Goal: Task Accomplishment & Management: Manage account settings

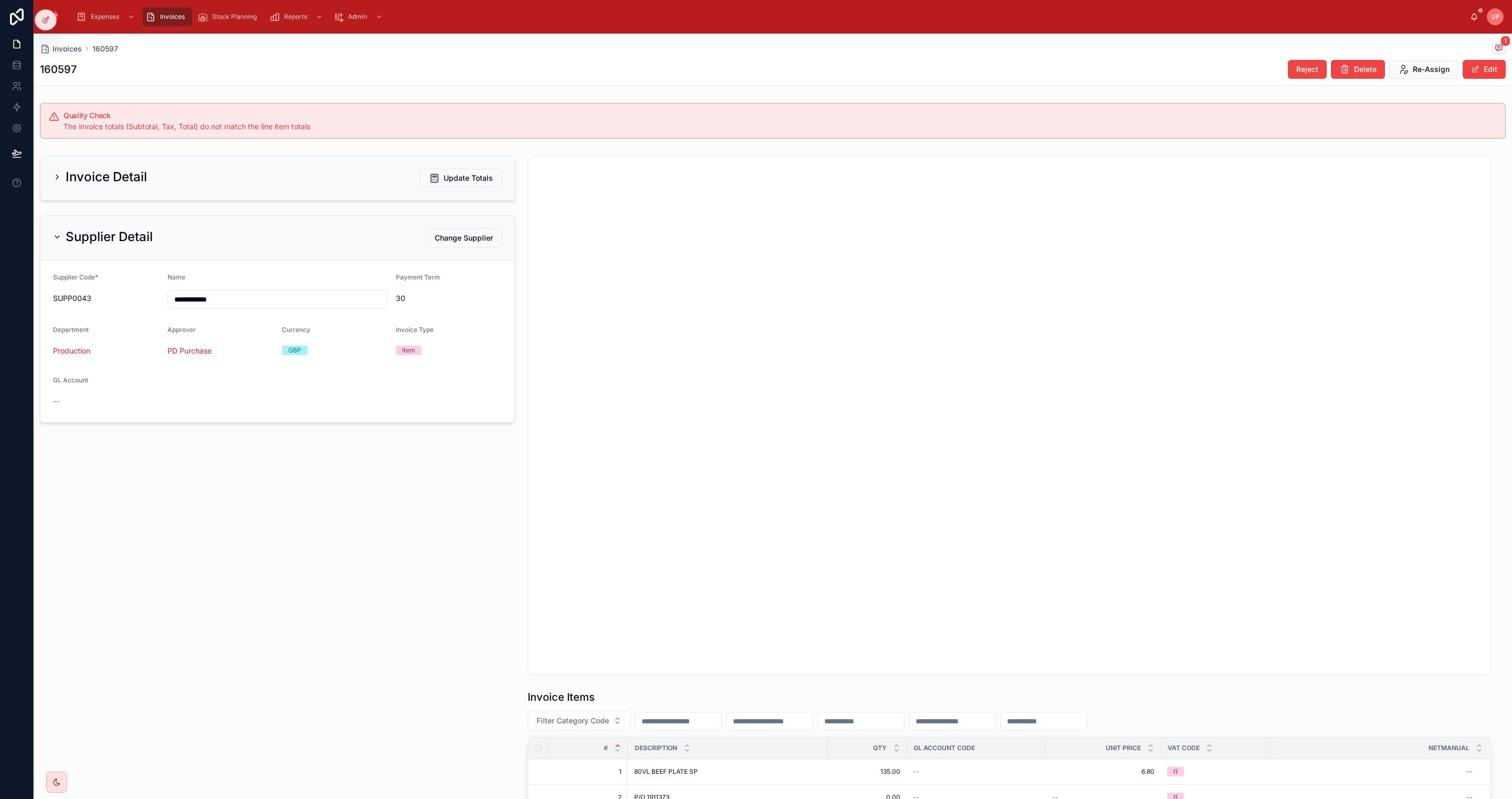
click at [166, 14] on span "Invoices" at bounding box center [173, 17] width 25 height 9
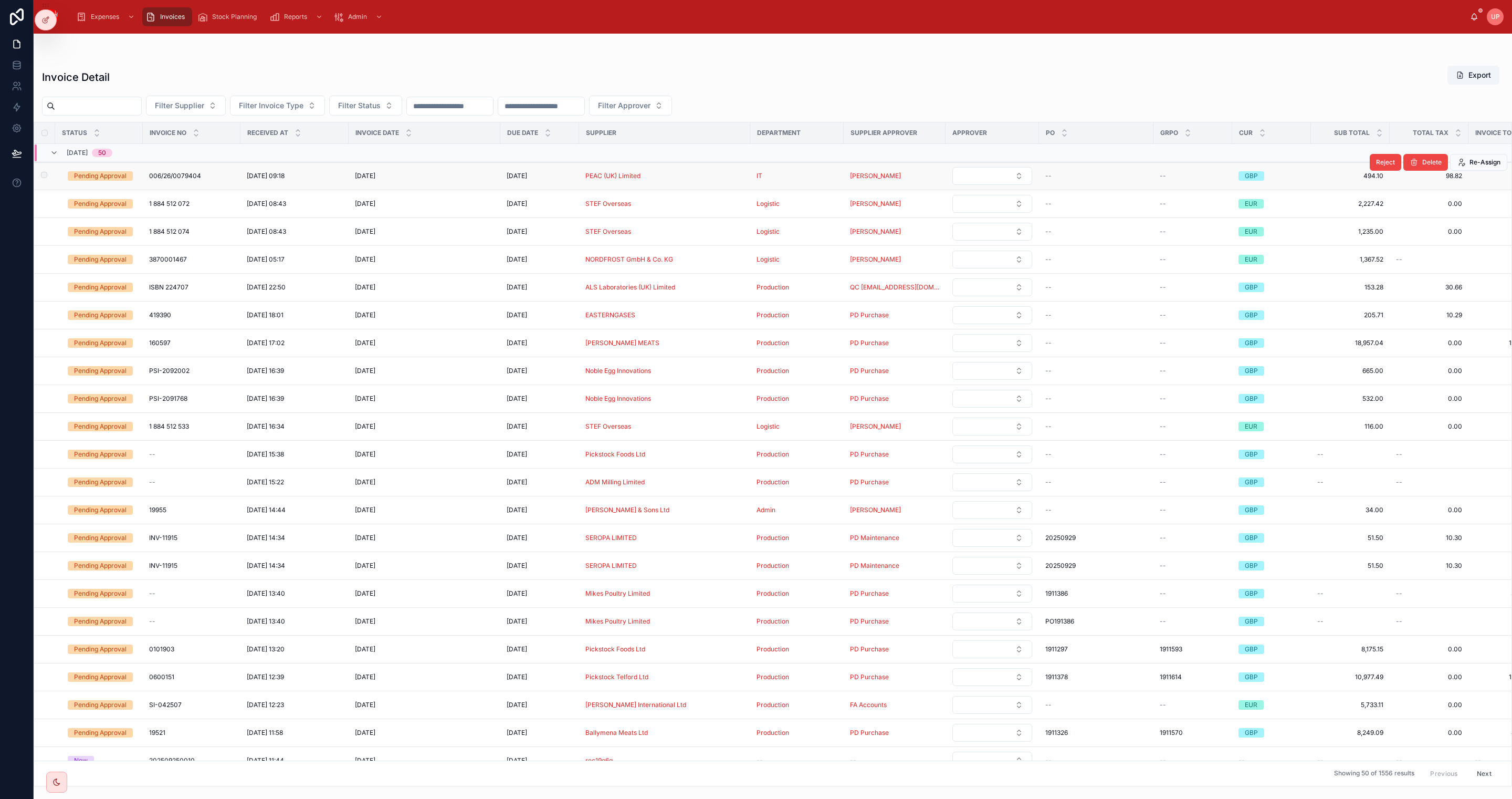
click at [108, 178] on div "Pending Approval" at bounding box center [100, 176] width 53 height 9
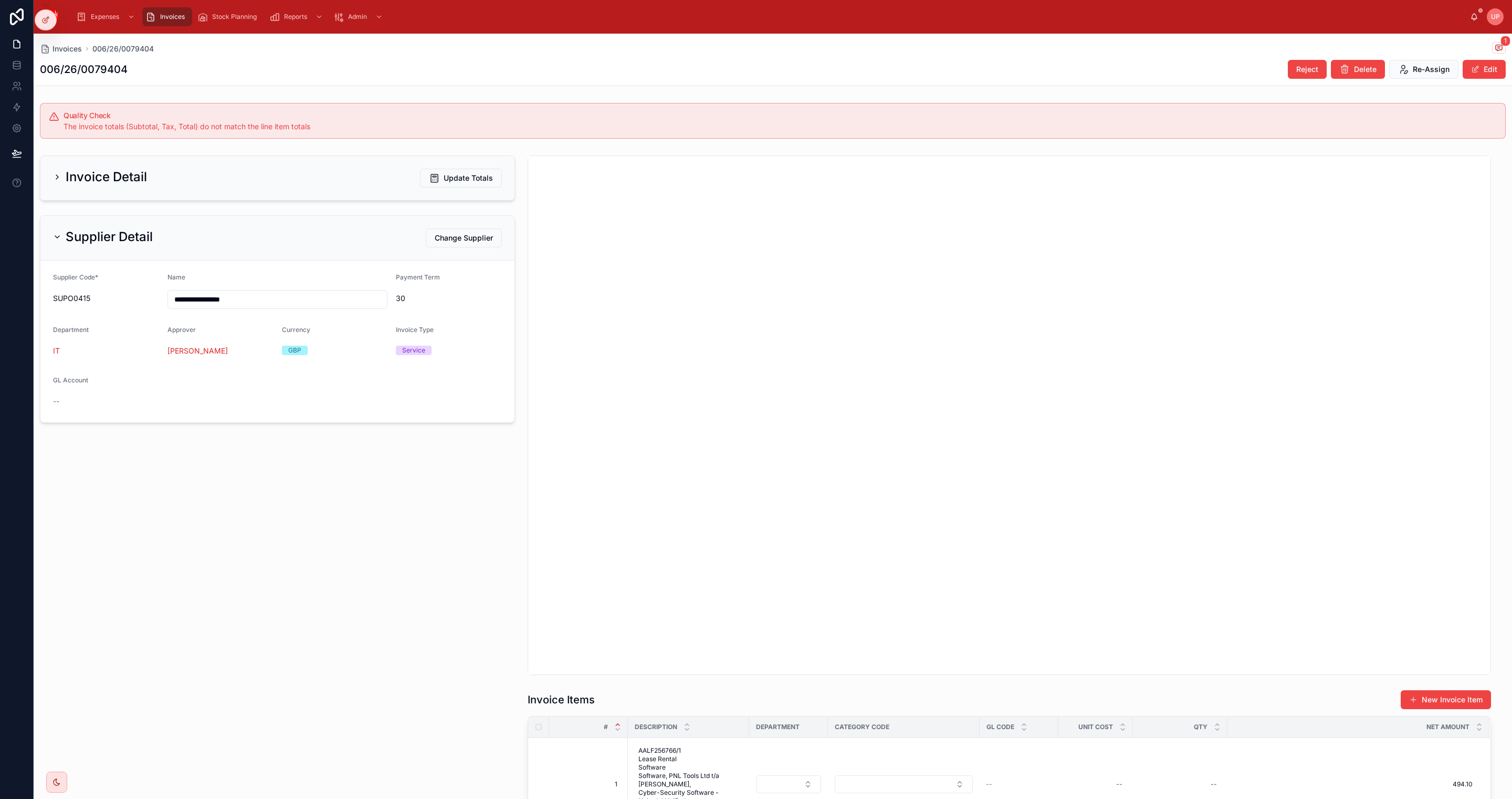
click at [256, 184] on div "Invoice Detail Update Totals" at bounding box center [277, 178] width 449 height 19
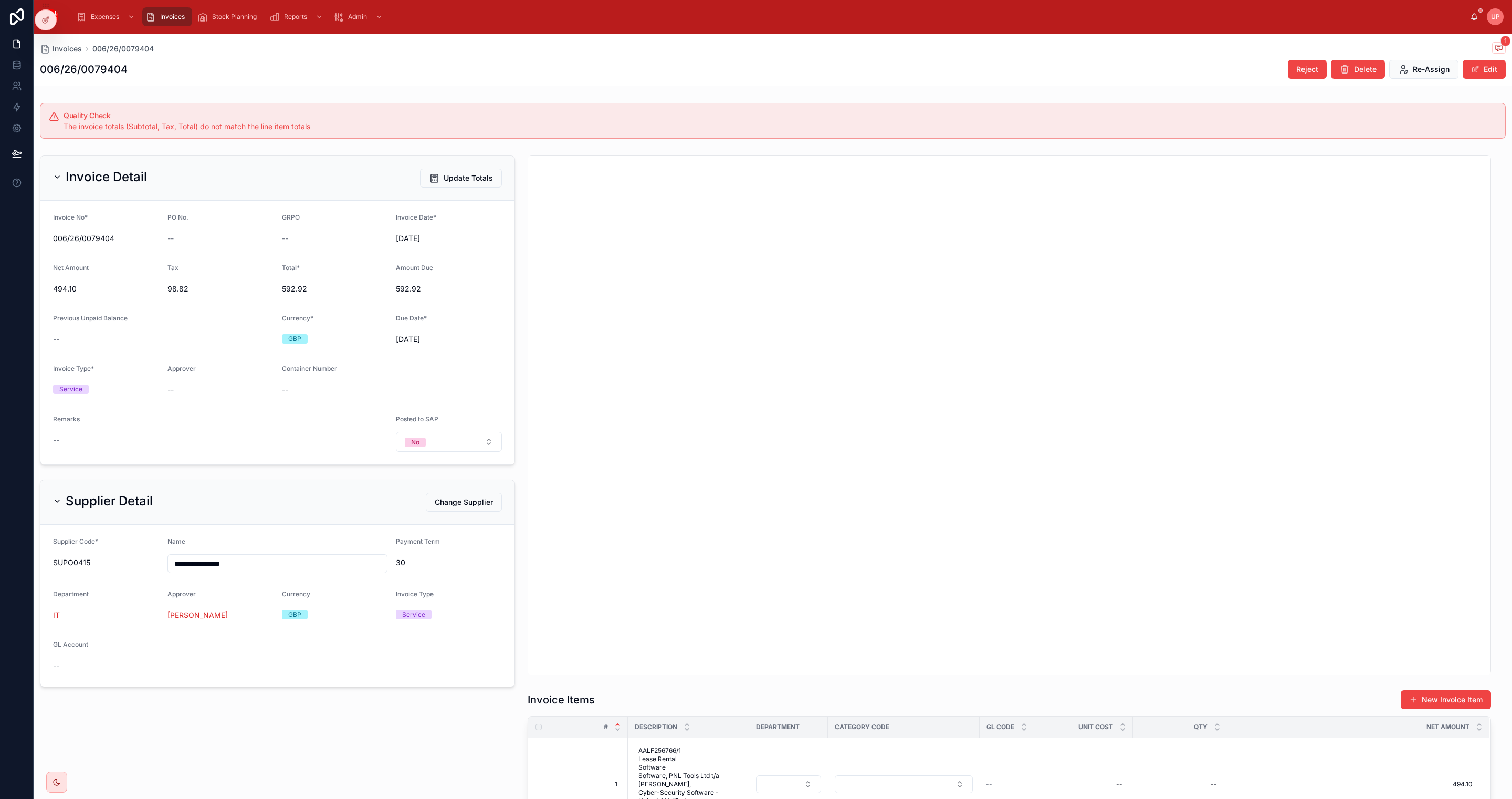
scroll to position [145, 0]
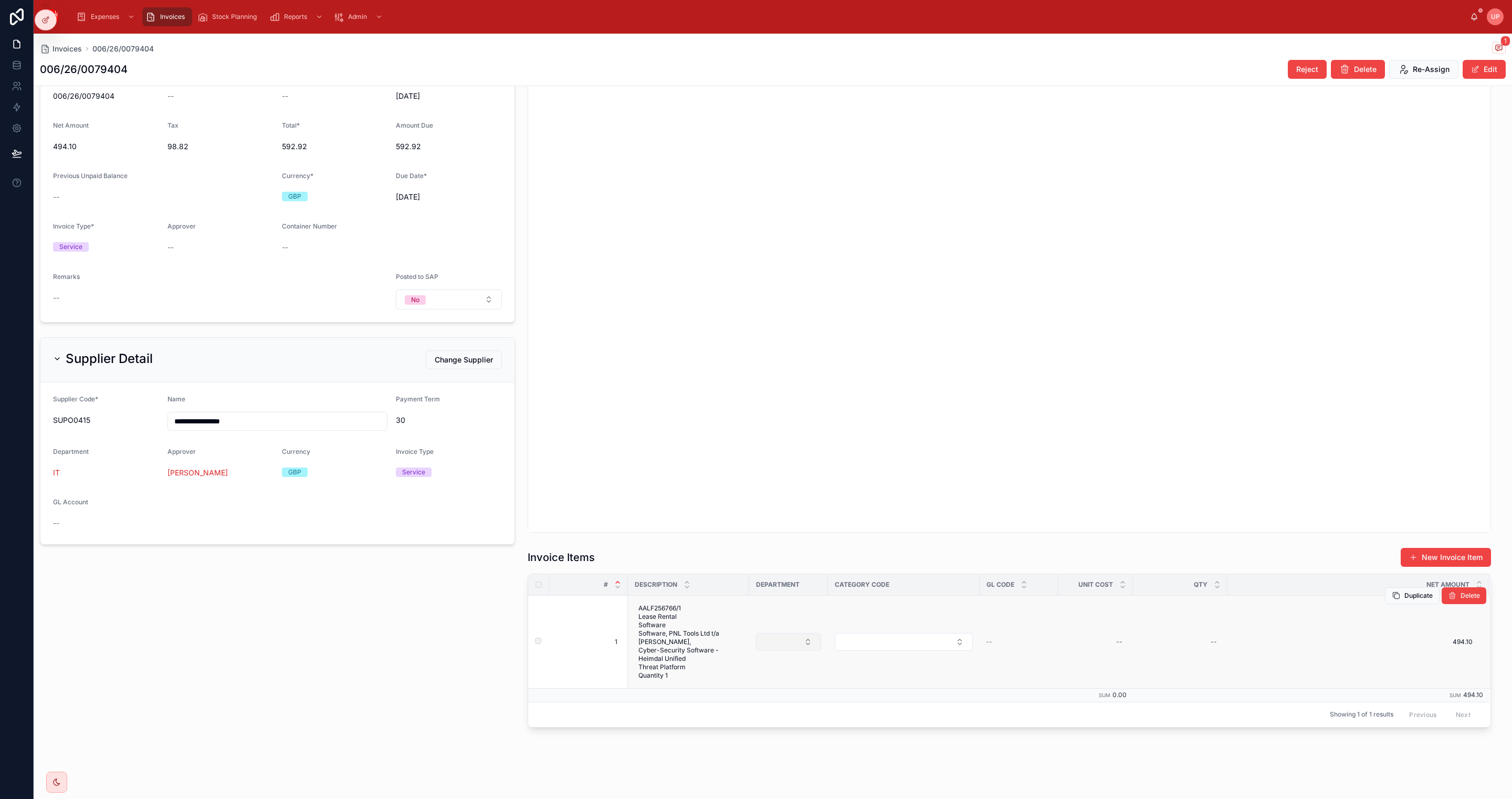
click at [781, 642] on button "Select Button" at bounding box center [788, 642] width 65 height 18
click at [763, 683] on div "IT" at bounding box center [786, 683] width 126 height 17
click at [873, 640] on button "Select Button" at bounding box center [903, 642] width 138 height 18
click at [905, 764] on span "Application_Subscription" at bounding box center [881, 766] width 85 height 11
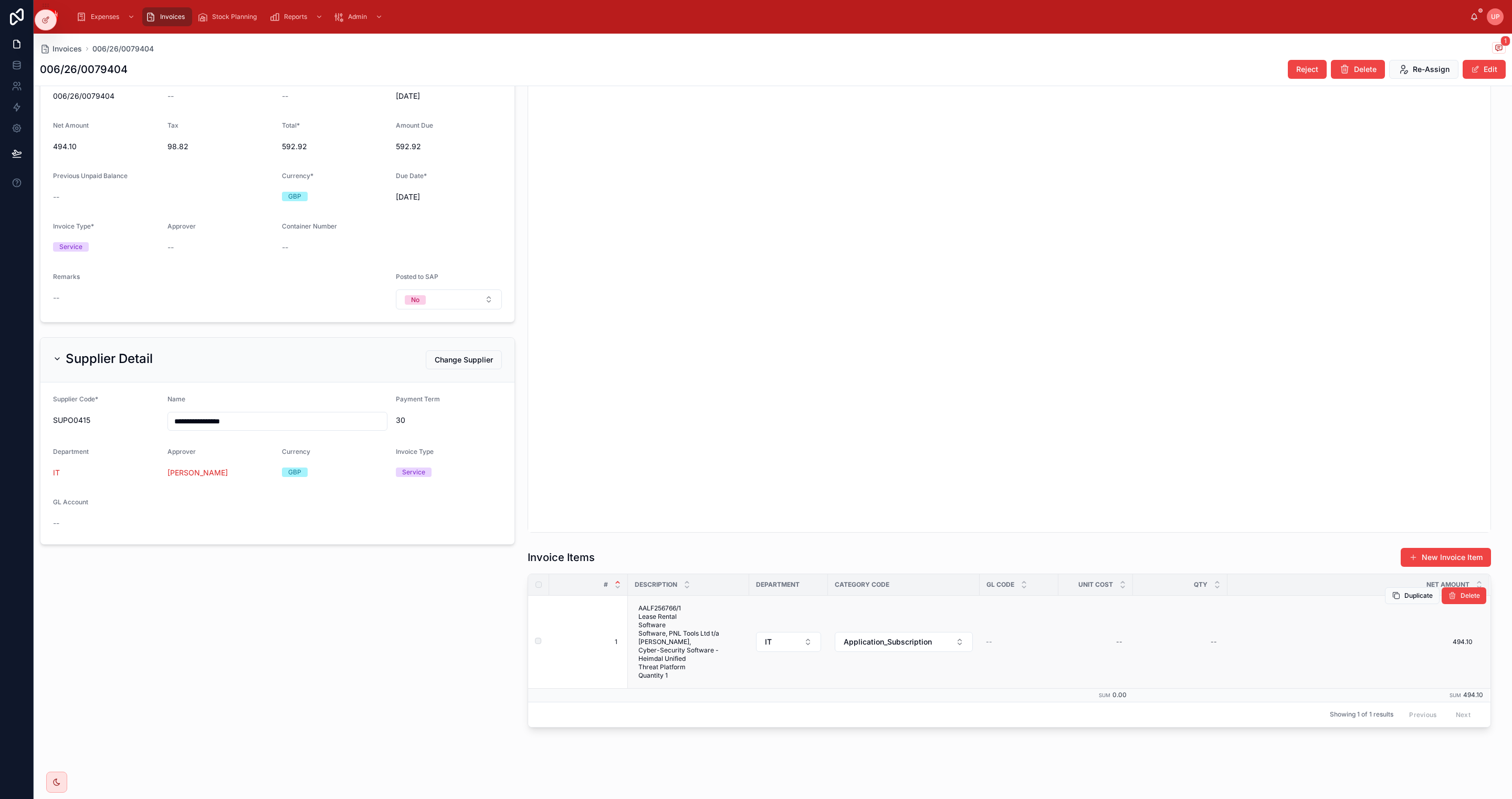
scroll to position [0, 0]
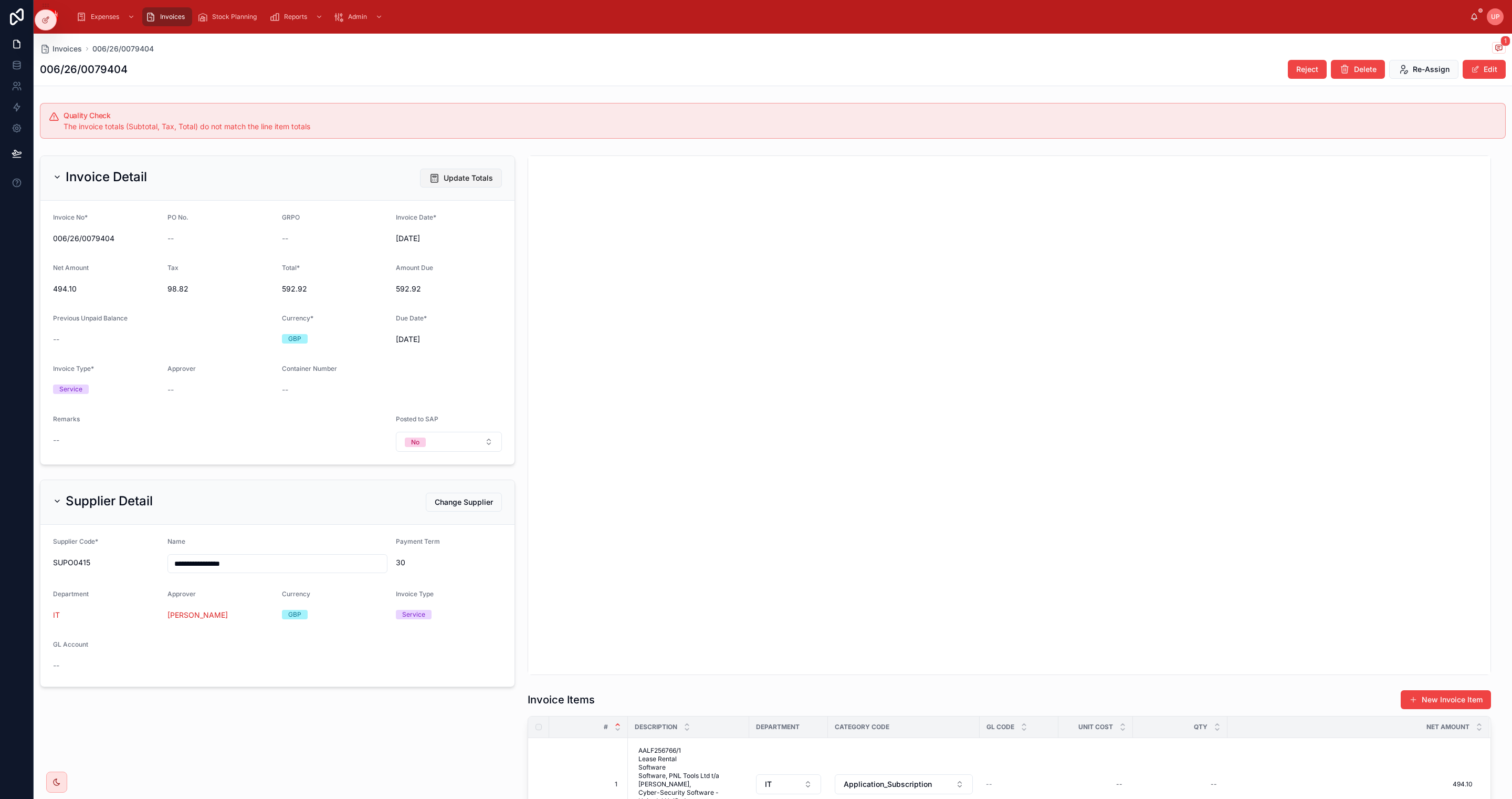
click at [446, 178] on span "Update Totals" at bounding box center [468, 178] width 49 height 11
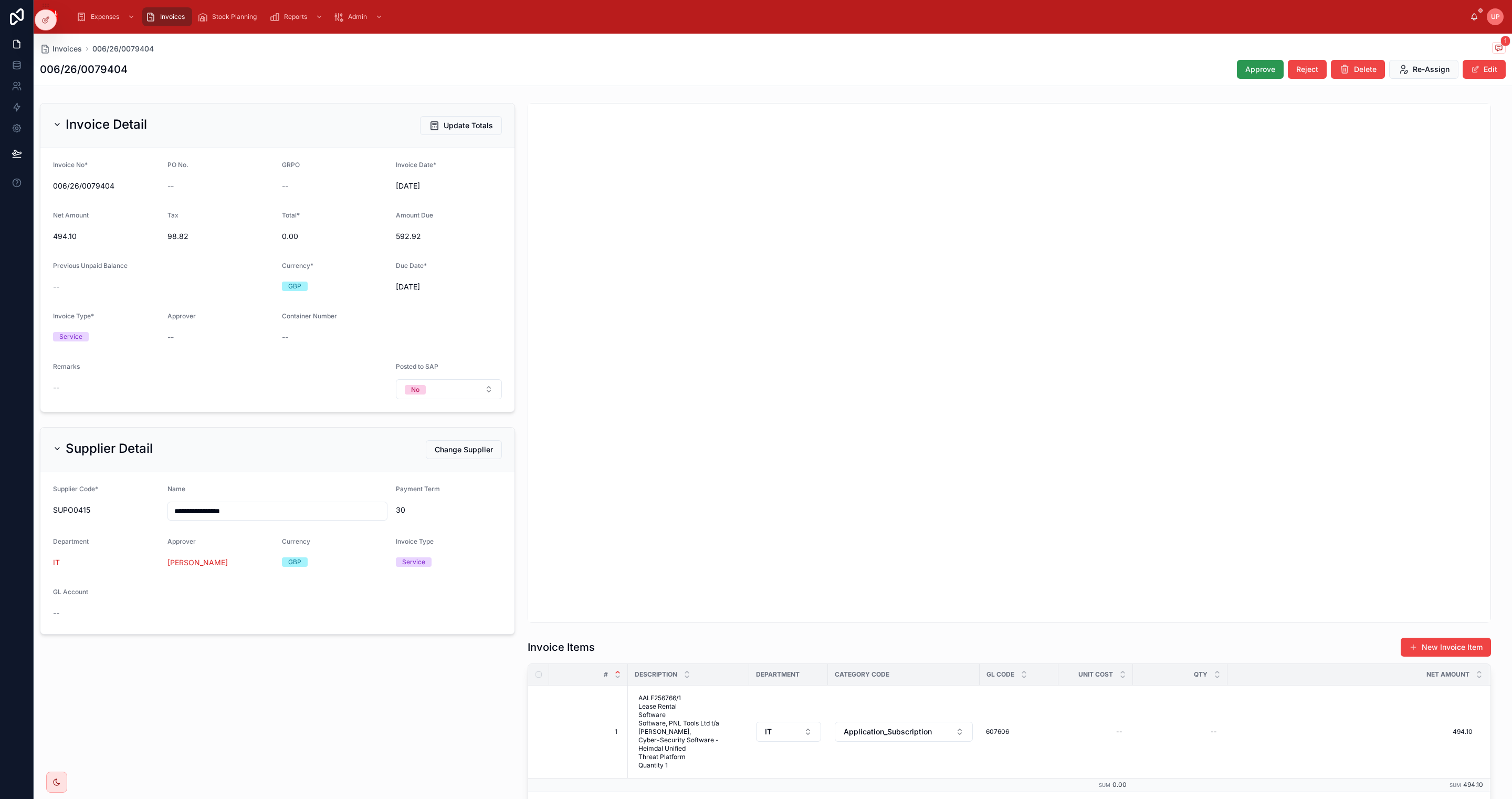
click at [1238, 63] on button "Approve" at bounding box center [1260, 69] width 47 height 19
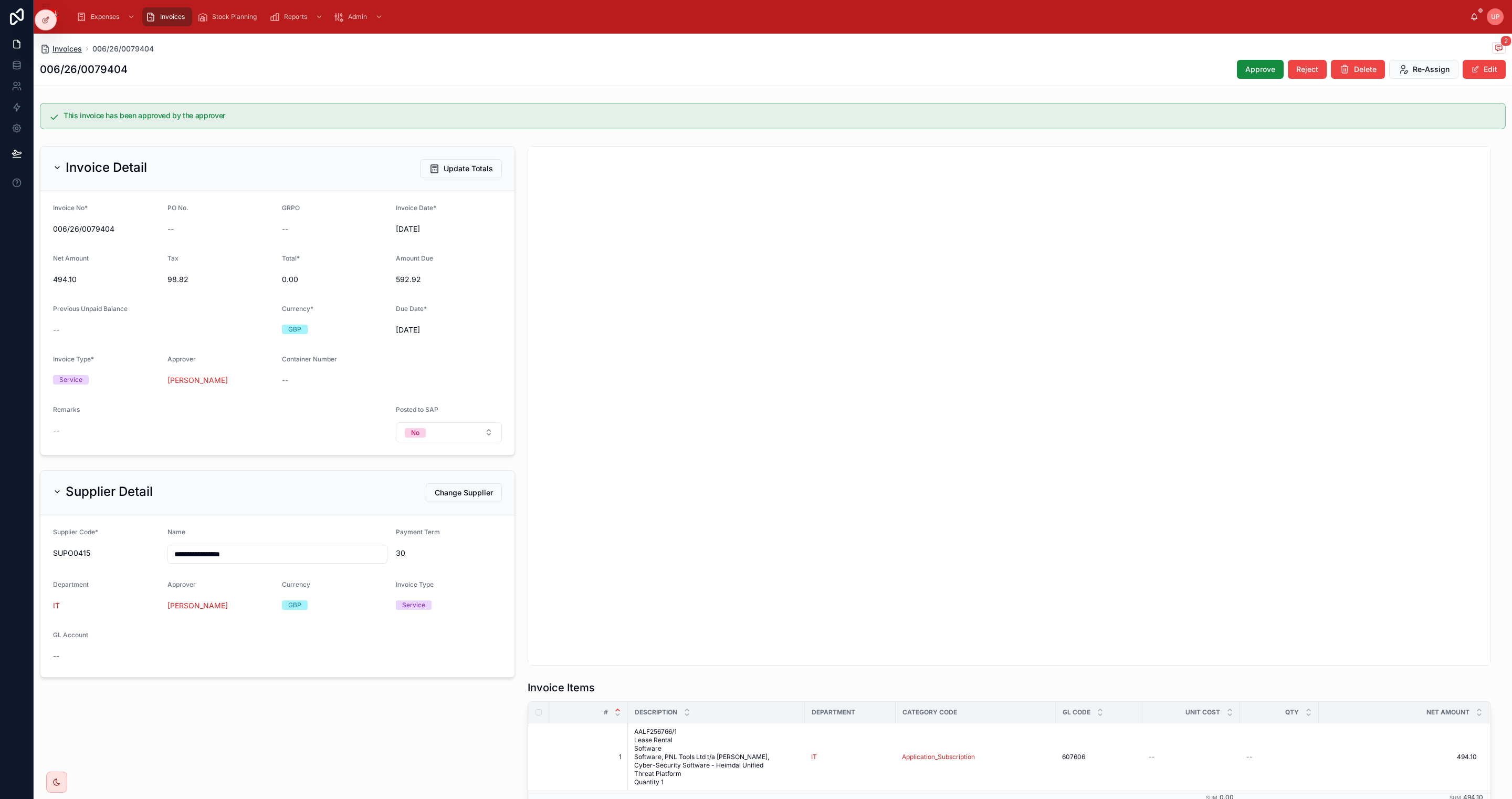
click at [53, 48] on span "Invoices" at bounding box center [67, 48] width 30 height 11
